Goal: Check status: Check status

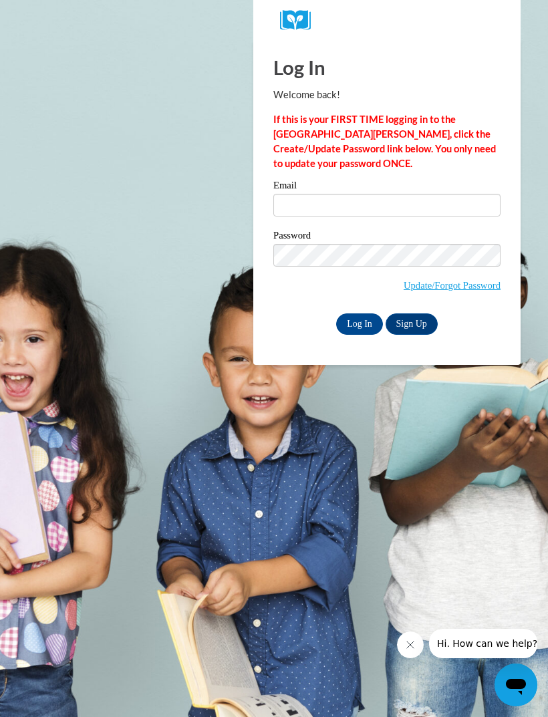
click at [80, 47] on body "Log In Welcome back! If this is your FIRST TIME logging in to the [GEOGRAPHIC_D…" at bounding box center [274, 358] width 548 height 717
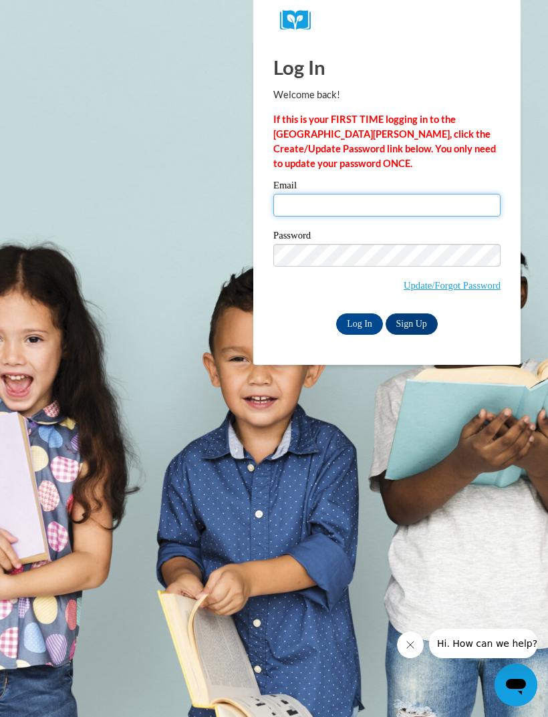
click at [385, 201] on input "Email" at bounding box center [386, 205] width 227 height 23
type input "j"
type input "a"
type input "[PERSON_NAME][EMAIL_ADDRESS][DOMAIN_NAME]"
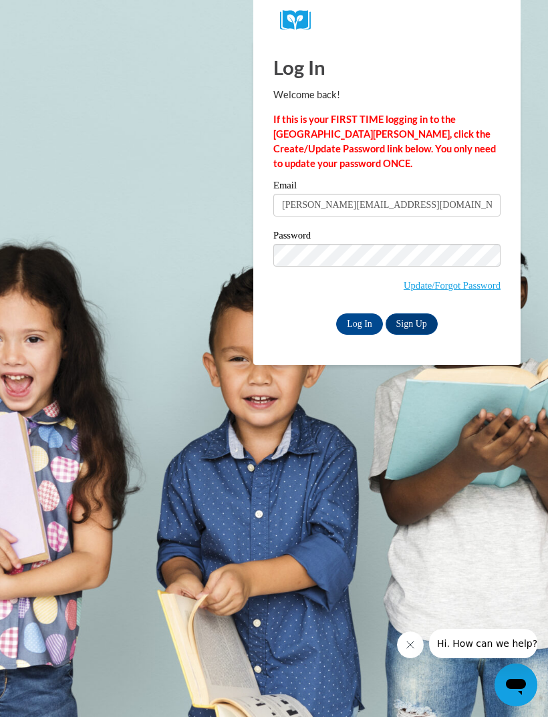
click at [298, 241] on label "Password" at bounding box center [386, 237] width 227 height 13
click at [359, 322] on input "Log In" at bounding box center [359, 323] width 47 height 21
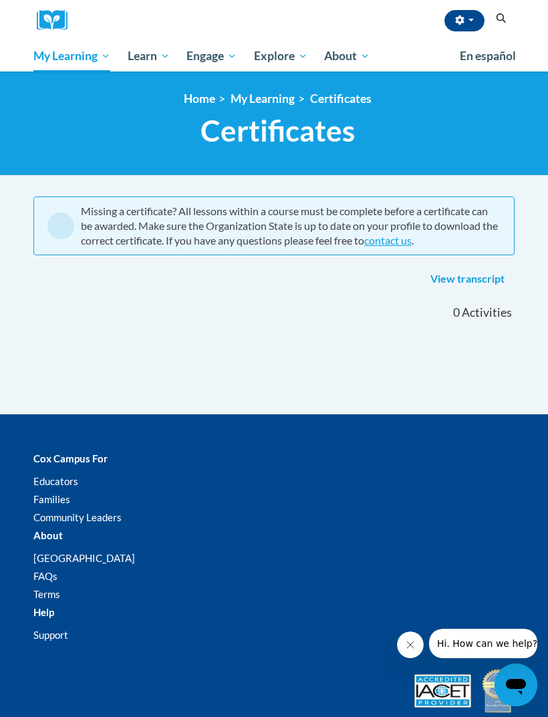
click at [0, 0] on span "My Course Progress" at bounding box center [0, 0] width 0 height 0
